Goal: Navigation & Orientation: Find specific page/section

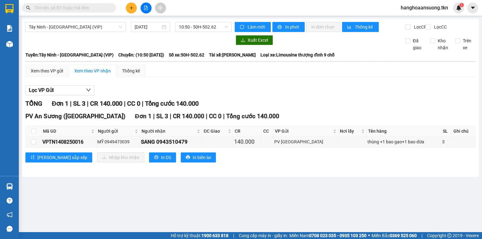
click at [281, 102] on section "Kết quả tìm kiếm ( 0 ) Bộ lọc No Data hanghoaansuong.tkn 1 Báo cáo Mẫu 1: Báo c…" at bounding box center [241, 119] width 482 height 239
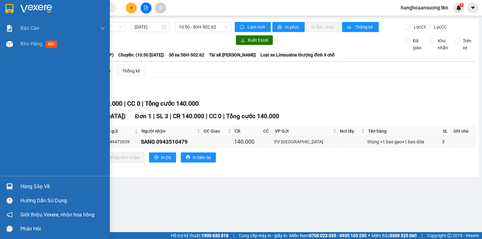
click at [8, 185] on img at bounding box center [9, 186] width 7 height 7
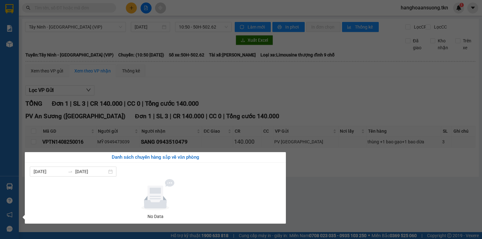
click at [337, 176] on section "Kết quả tìm kiếm ( 0 ) Bộ lọc No Data hanghoaansuong.tkn 1 Báo cáo Mẫu 1: Báo c…" at bounding box center [241, 119] width 482 height 239
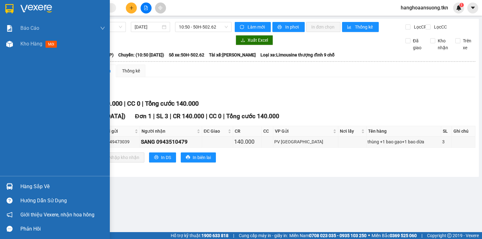
click at [8, 6] on img at bounding box center [9, 8] width 8 height 9
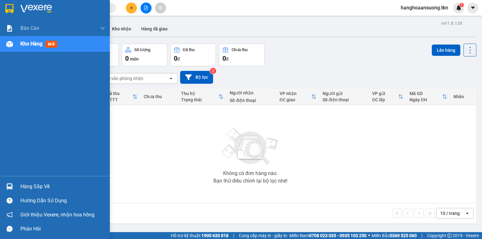
click at [9, 10] on img at bounding box center [9, 8] width 8 height 9
click at [8, 188] on img at bounding box center [9, 186] width 7 height 7
